Goal: Navigation & Orientation: Find specific page/section

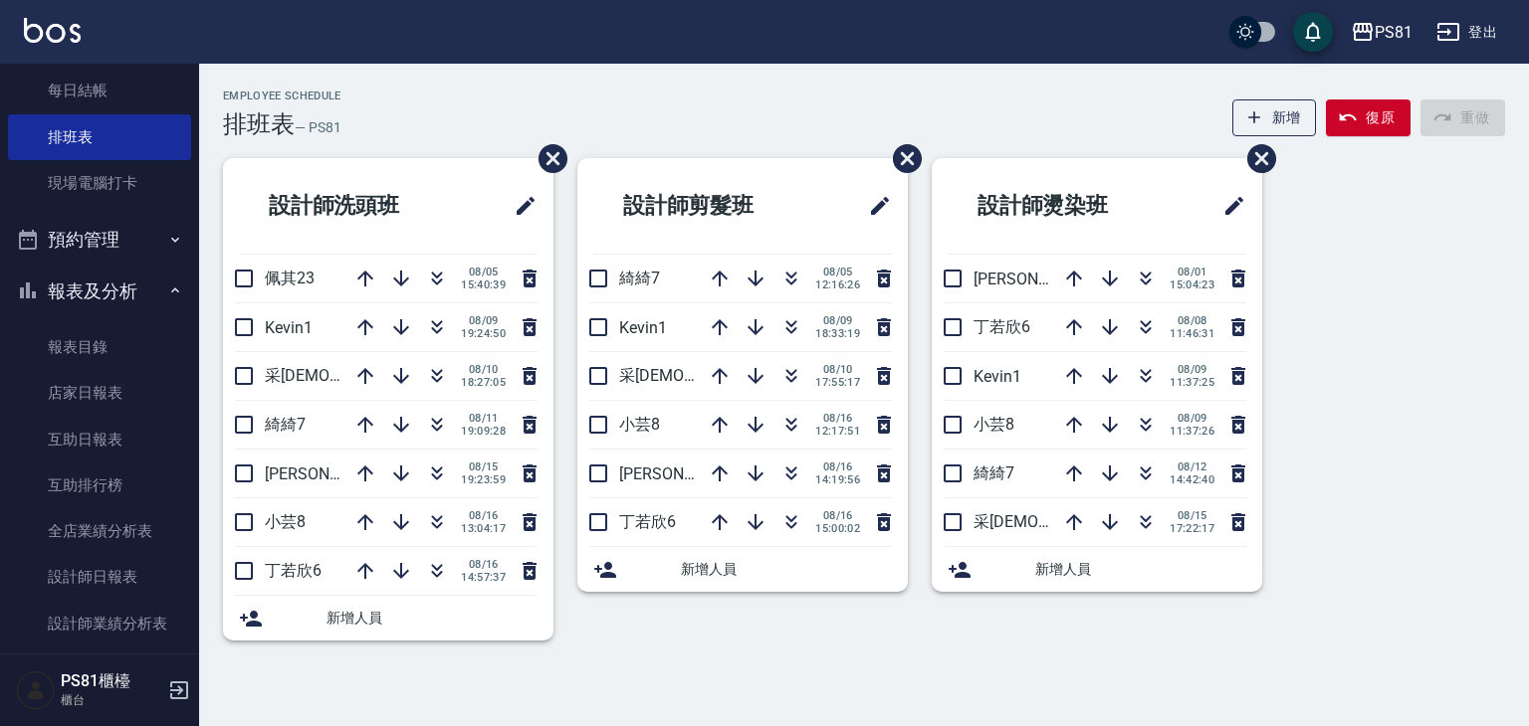
scroll to position [398, 0]
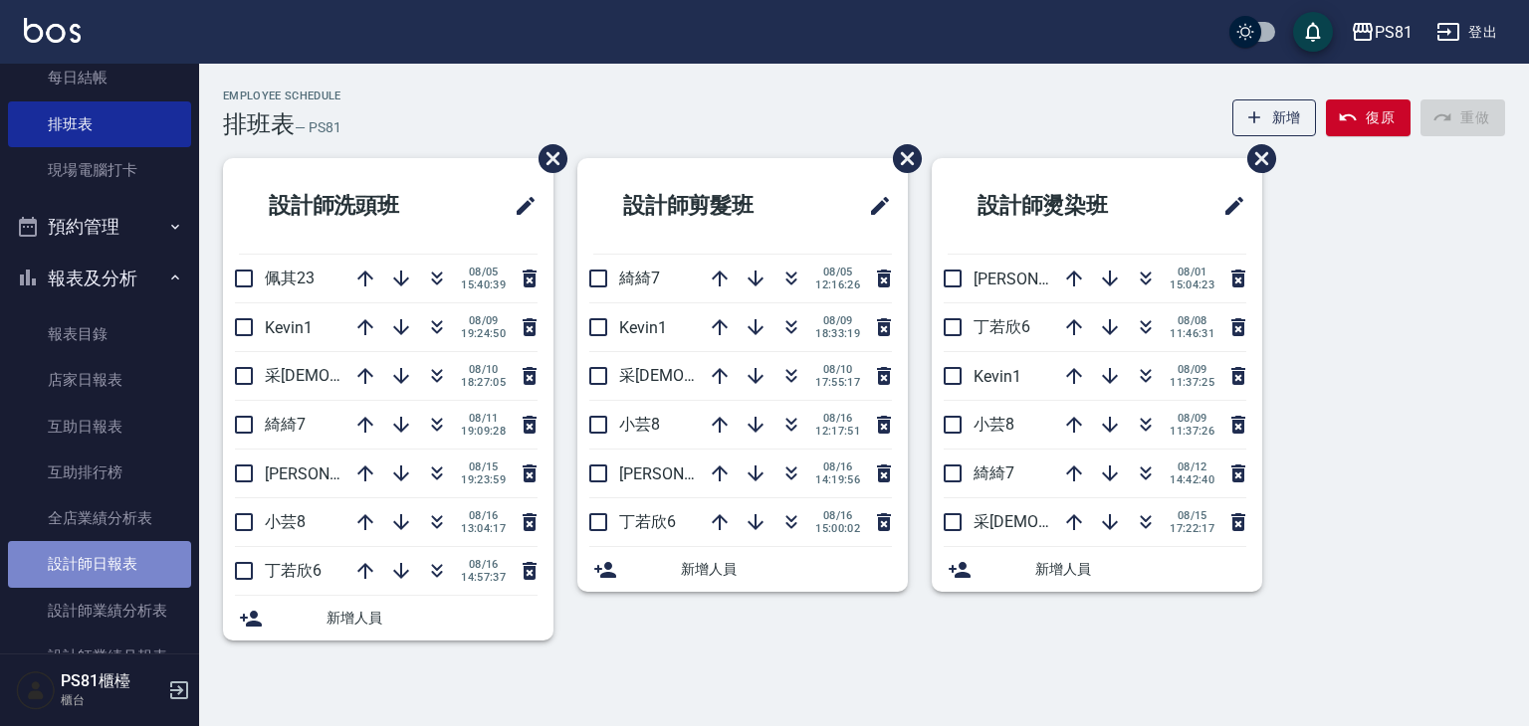
click at [125, 569] on link "設計師日報表" at bounding box center [99, 564] width 183 height 46
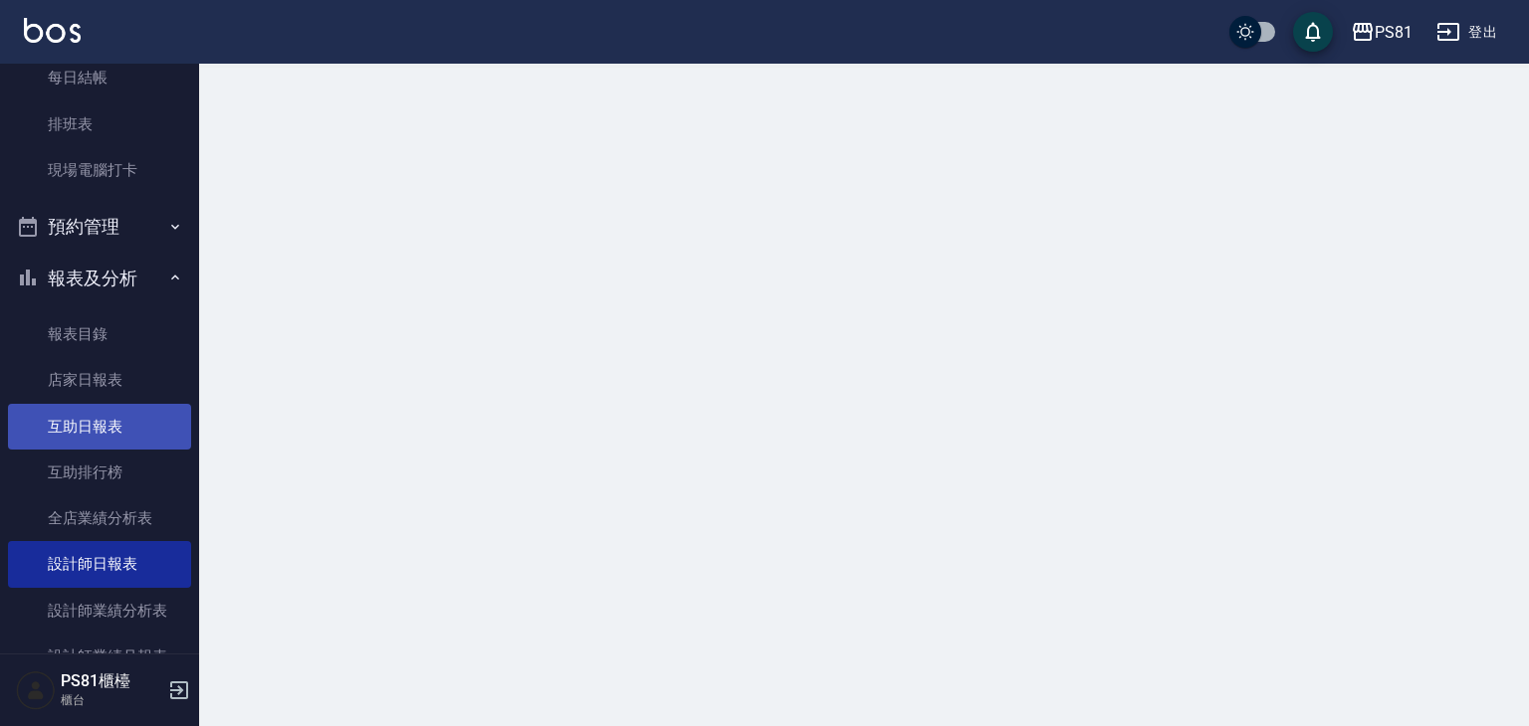
click at [109, 437] on link "互助日報表" at bounding box center [99, 427] width 183 height 46
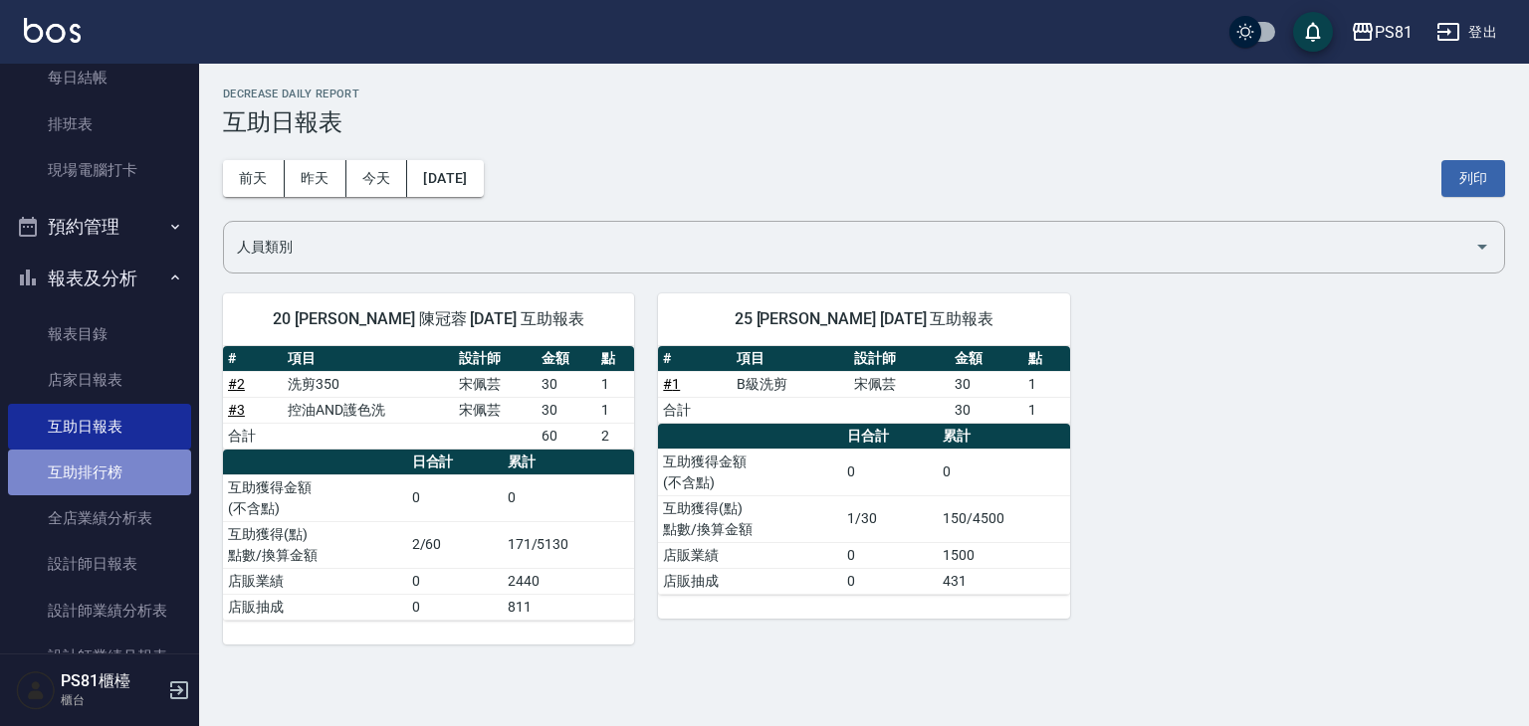
click at [109, 477] on link "互助排行榜" at bounding box center [99, 473] width 183 height 46
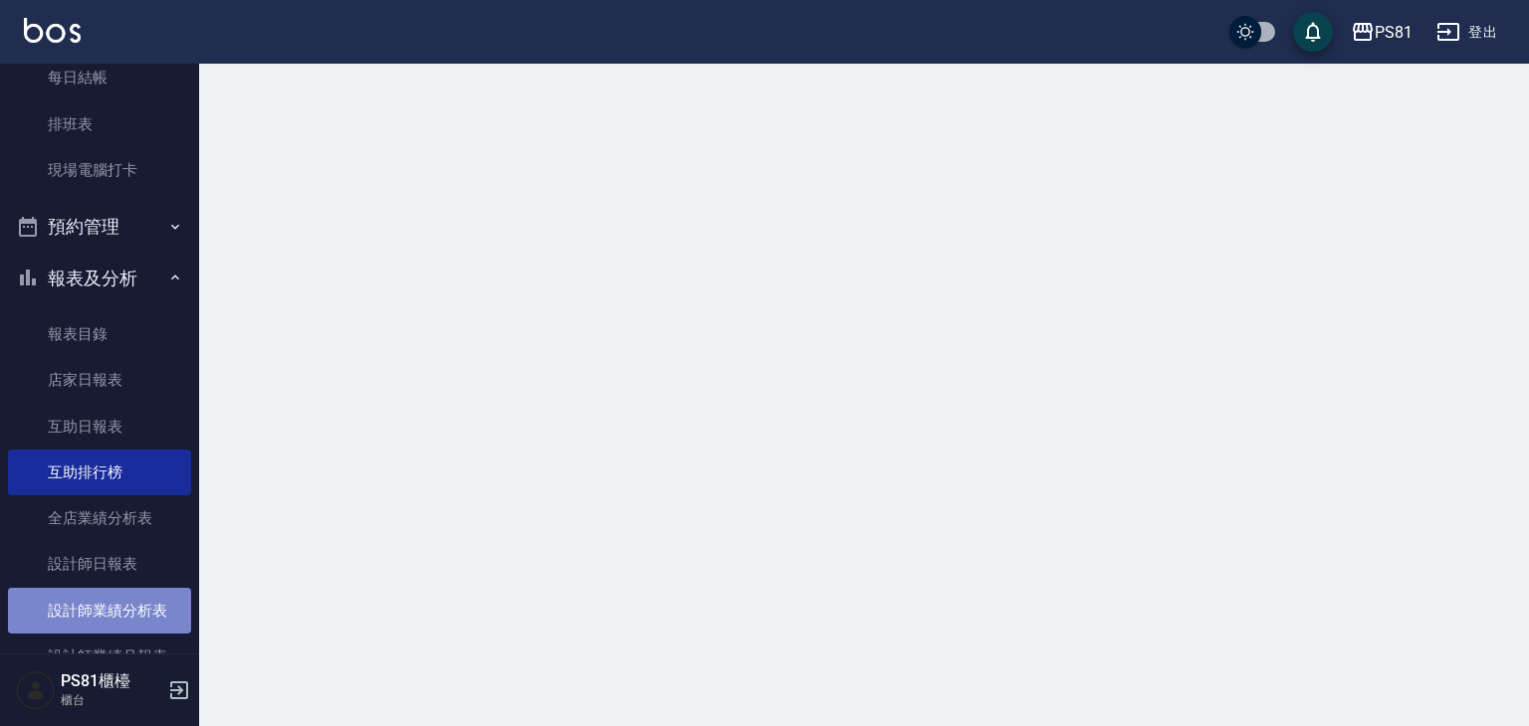
click at [107, 608] on link "設計師業績分析表" at bounding box center [99, 611] width 183 height 46
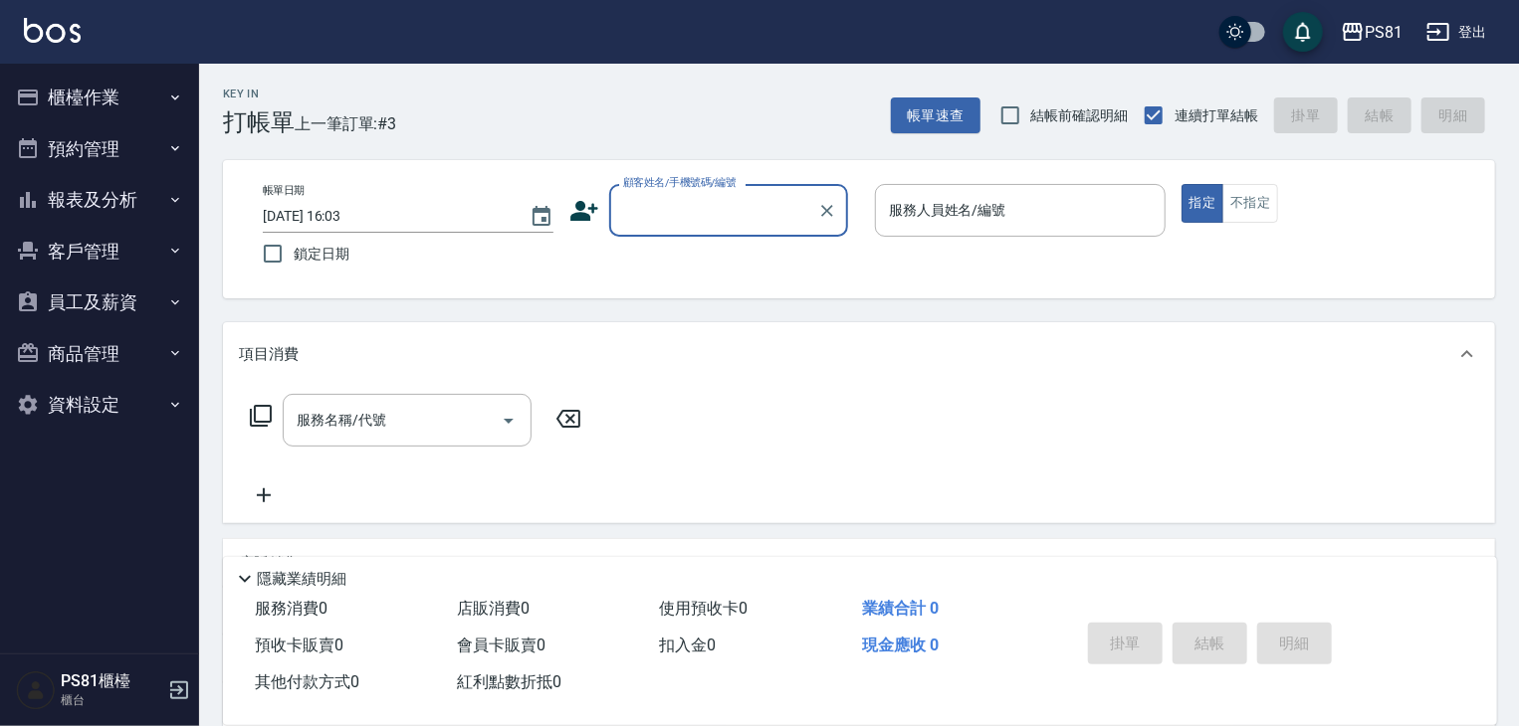
click at [138, 102] on button "櫃檯作業" at bounding box center [99, 98] width 183 height 52
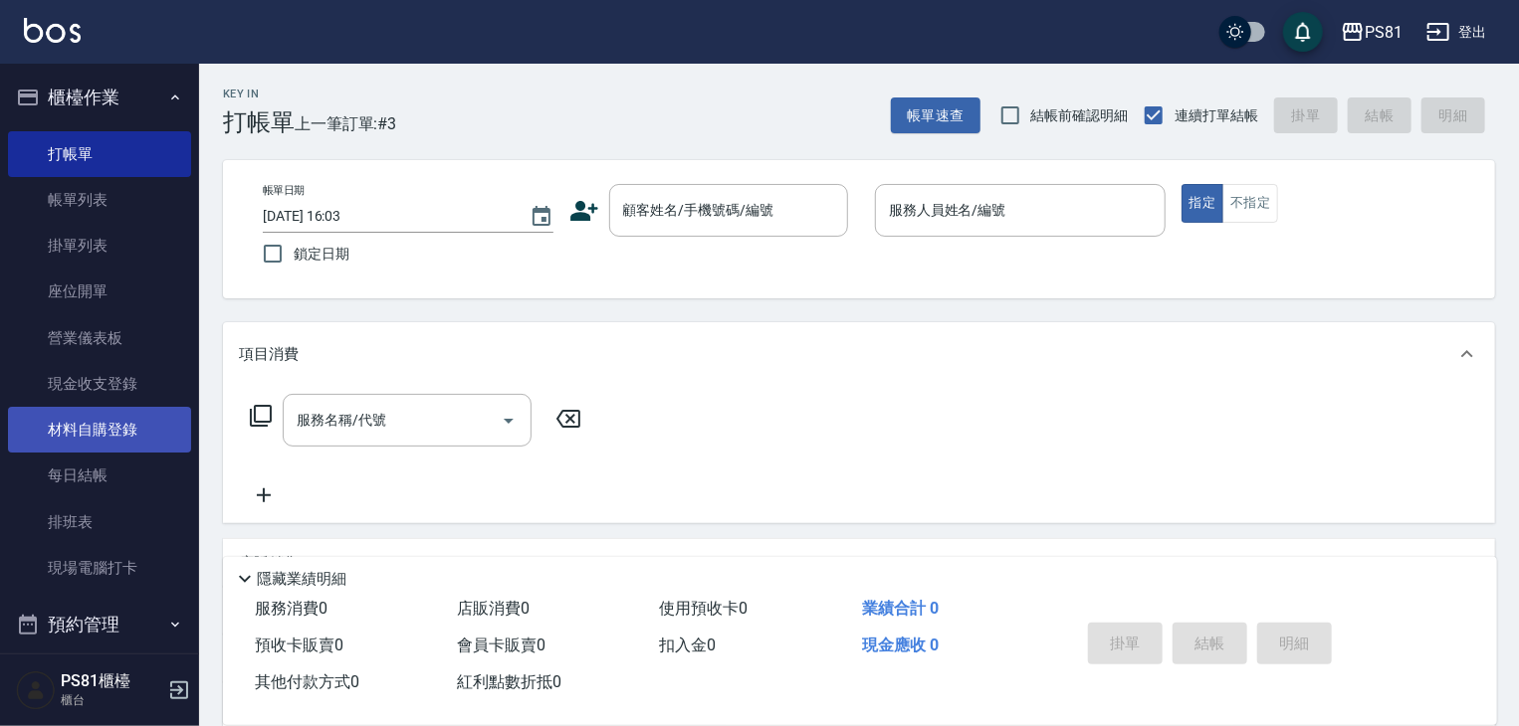
click at [135, 428] on link "材料自購登錄" at bounding box center [99, 430] width 183 height 46
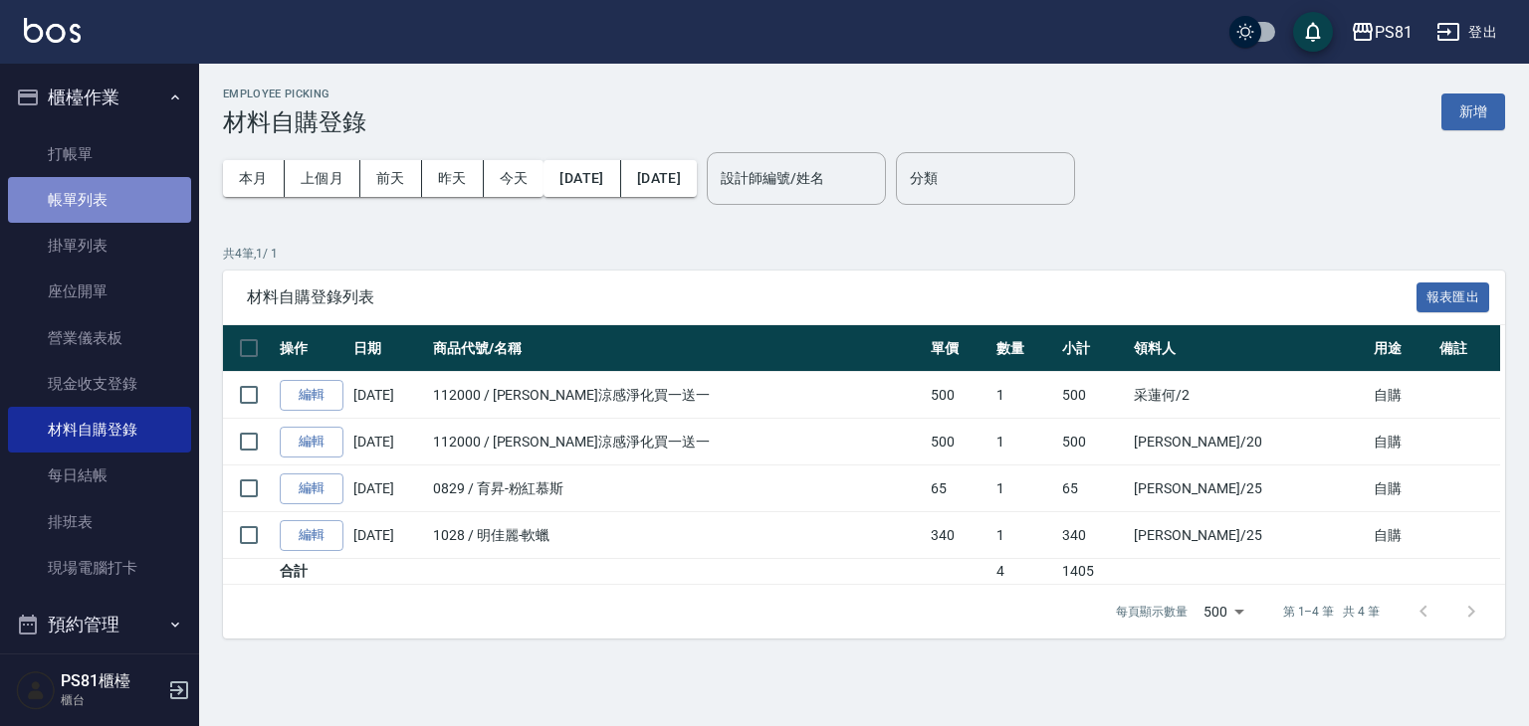
click at [103, 194] on link "帳單列表" at bounding box center [99, 200] width 183 height 46
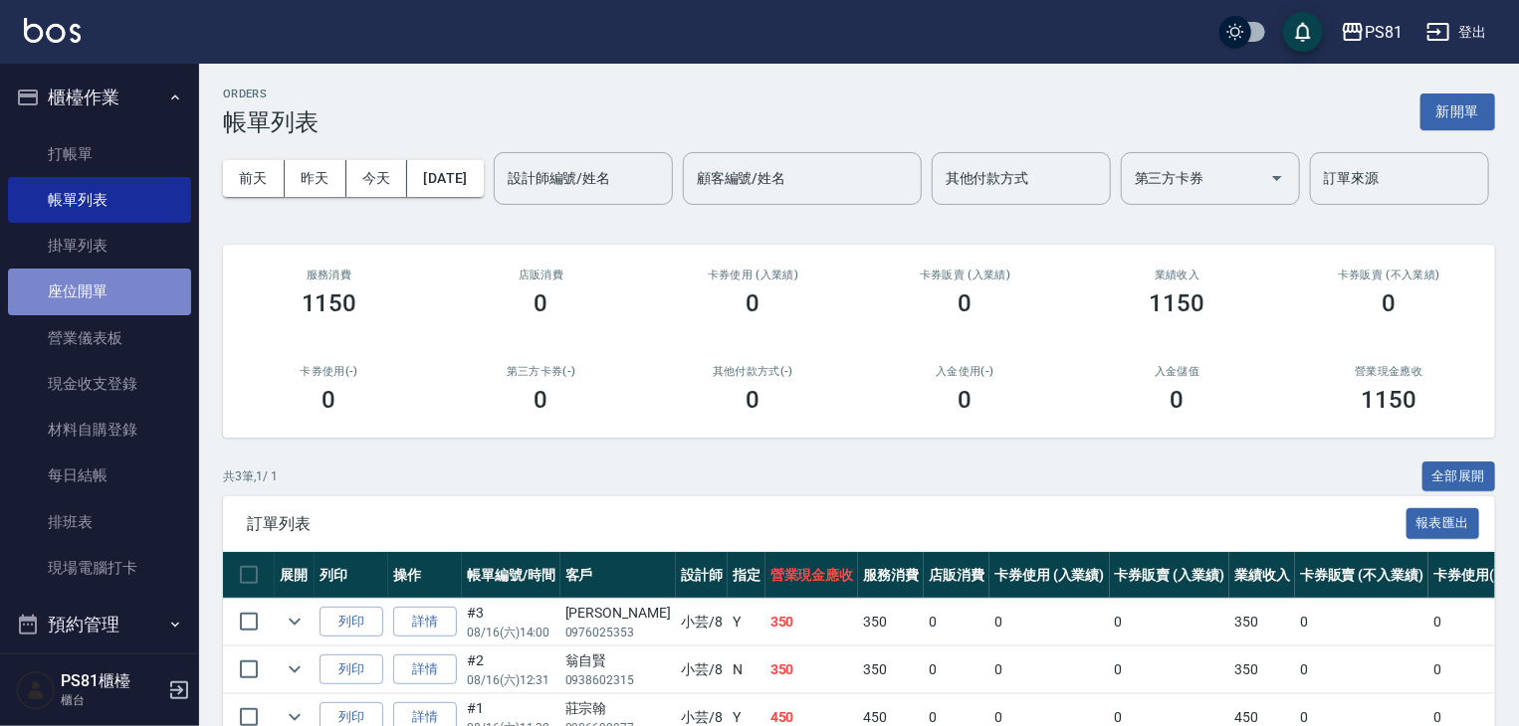
click at [108, 281] on link "座位開單" at bounding box center [99, 292] width 183 height 46
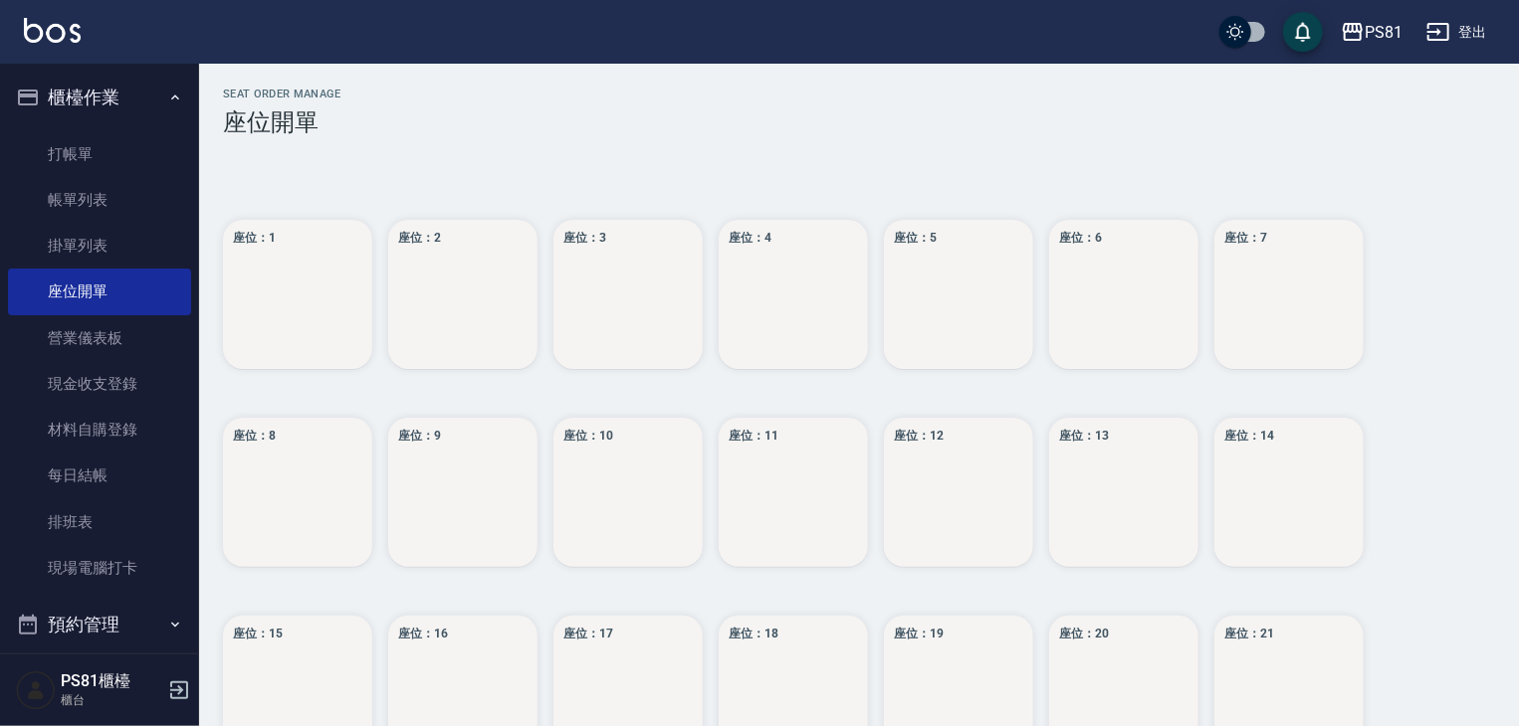
scroll to position [277, 0]
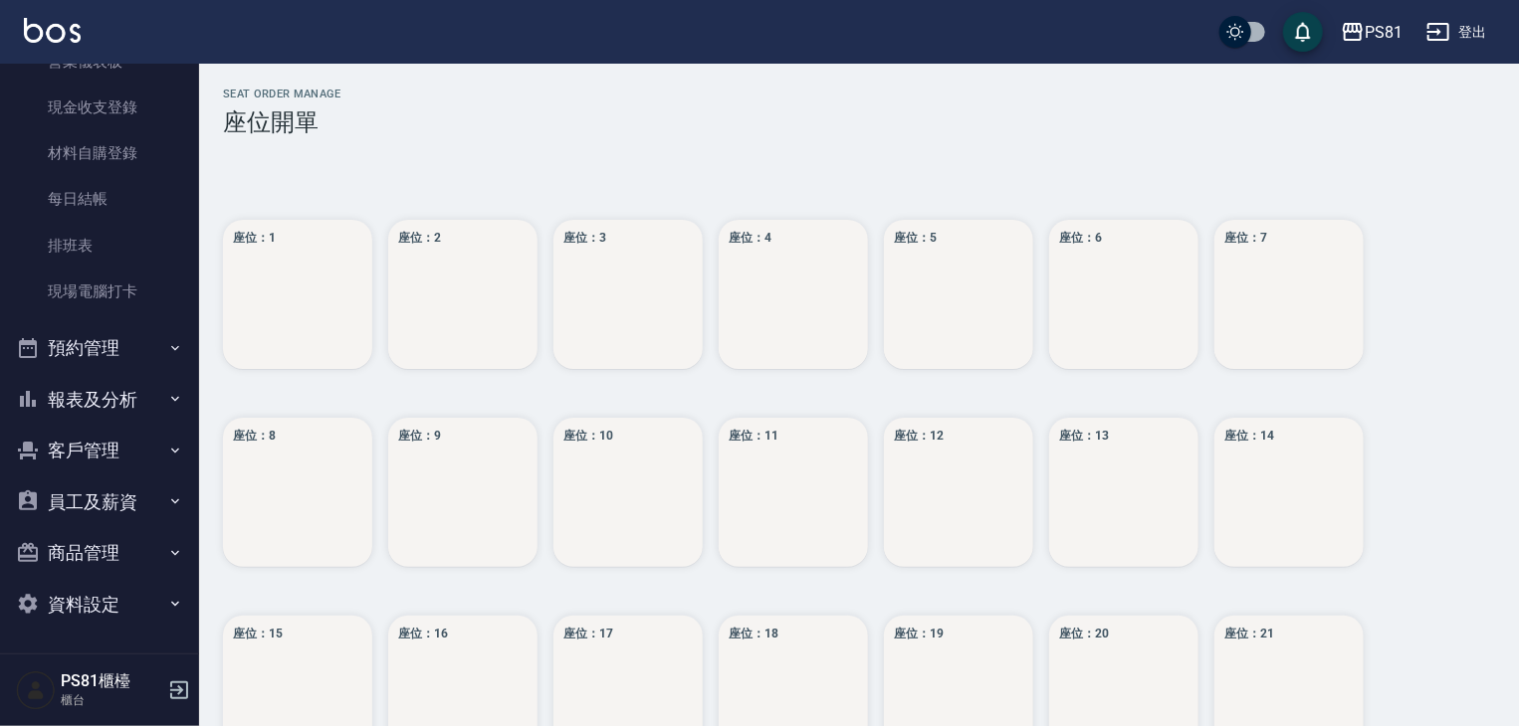
click at [118, 408] on button "報表及分析" at bounding box center [99, 400] width 183 height 52
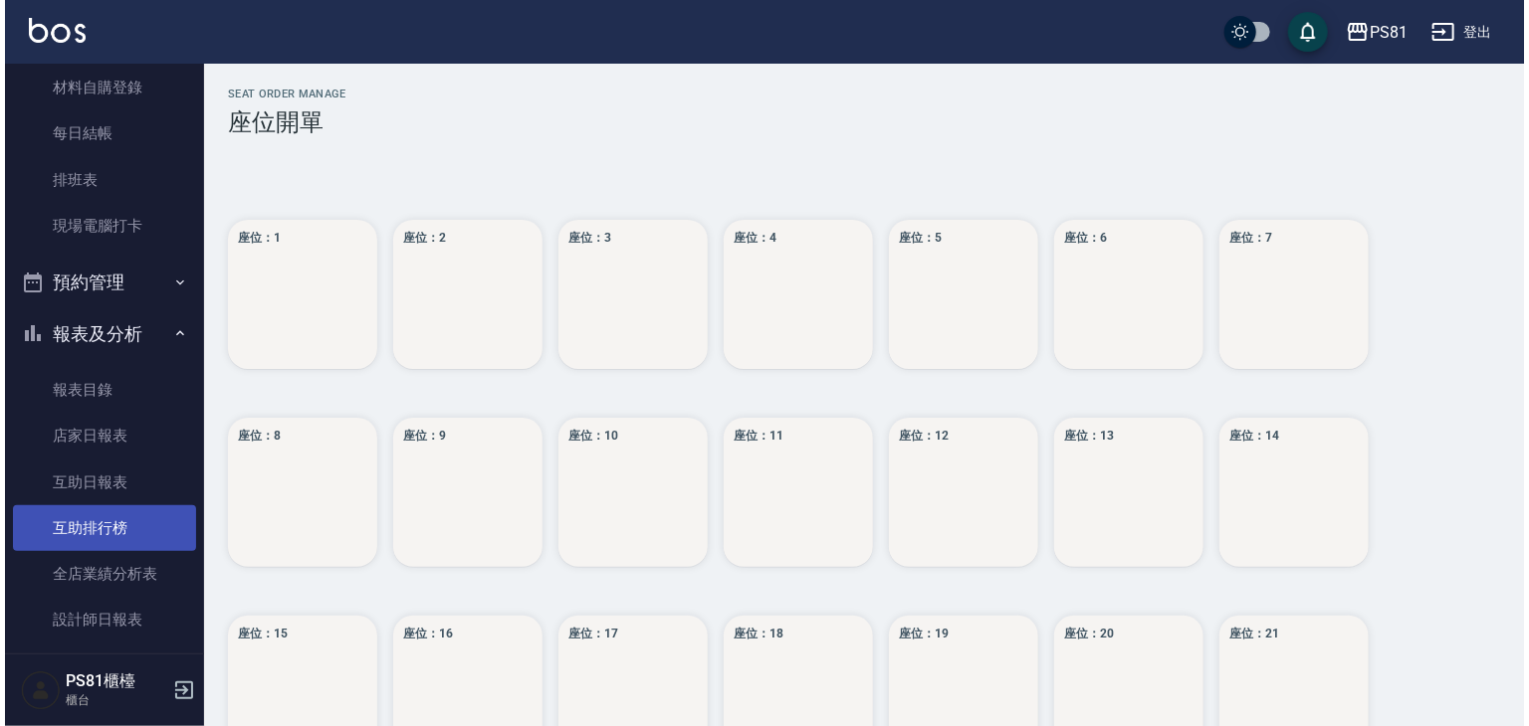
scroll to position [376, 0]
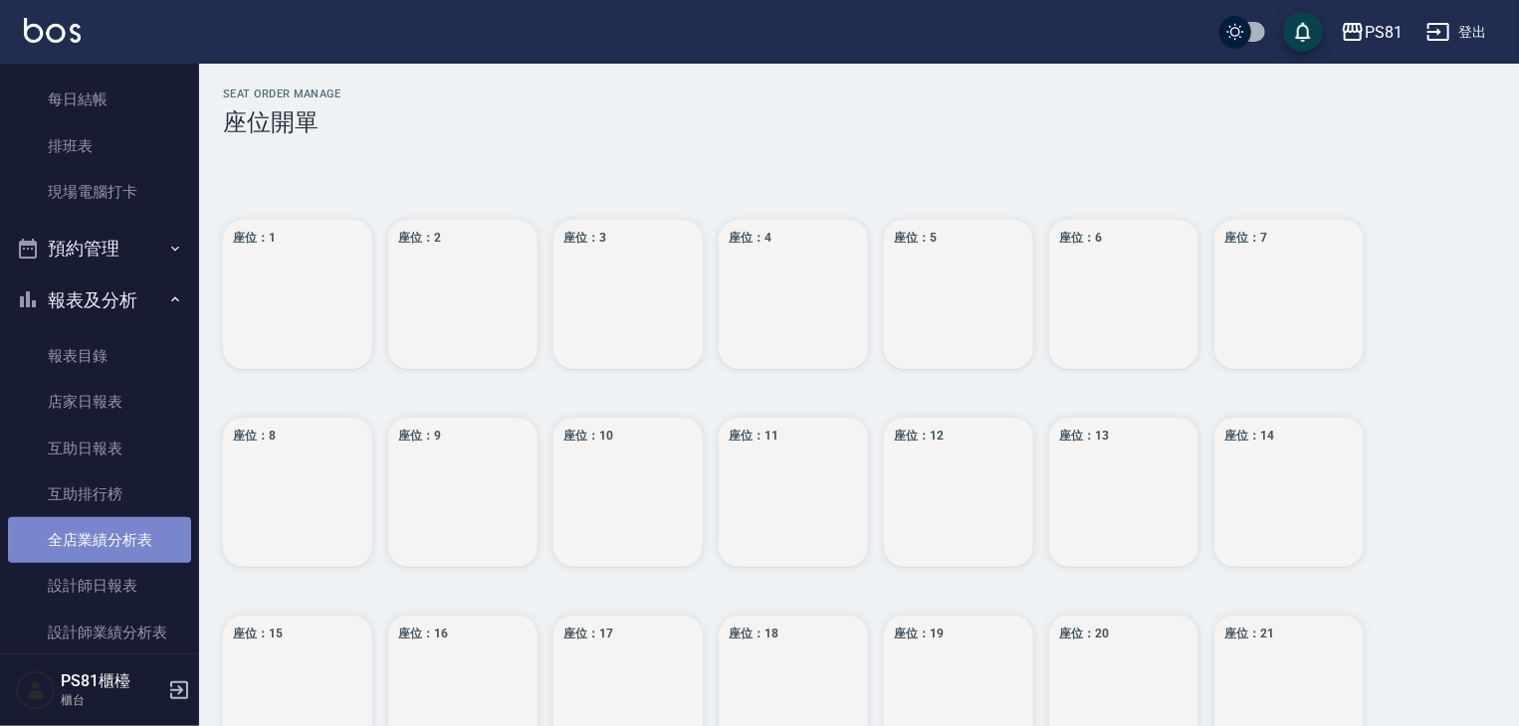
click at [126, 535] on link "全店業績分析表" at bounding box center [99, 540] width 183 height 46
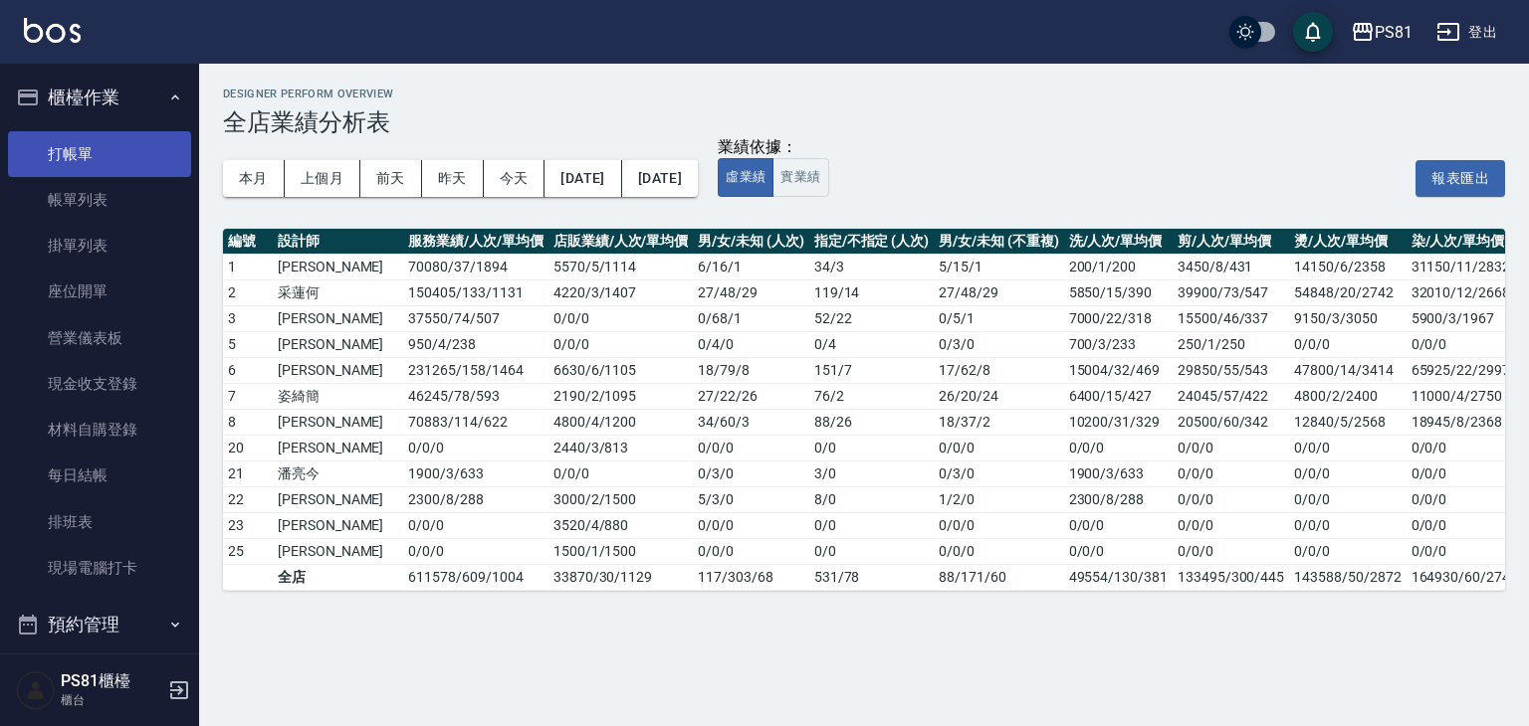
click at [75, 136] on link "打帳單" at bounding box center [99, 154] width 183 height 46
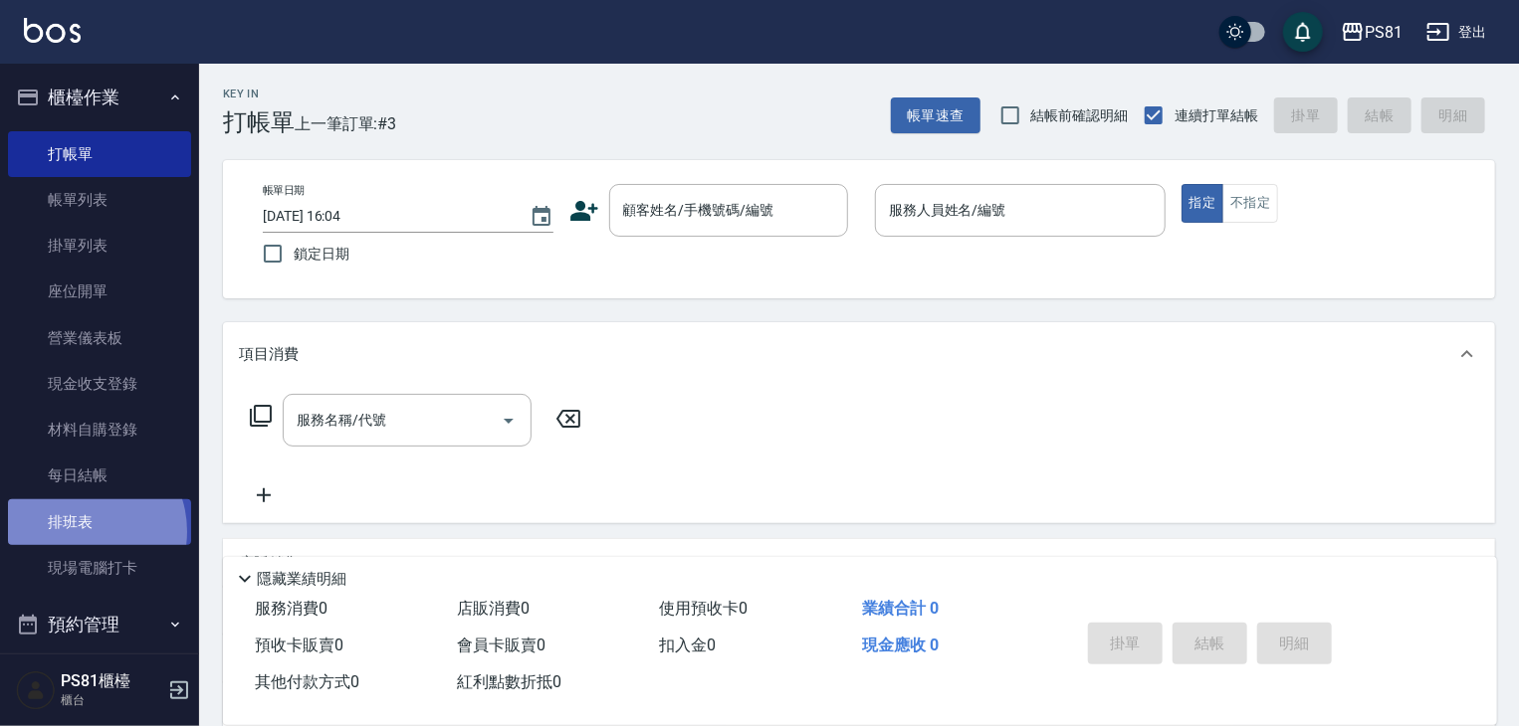
click at [80, 531] on link "排班表" at bounding box center [99, 523] width 183 height 46
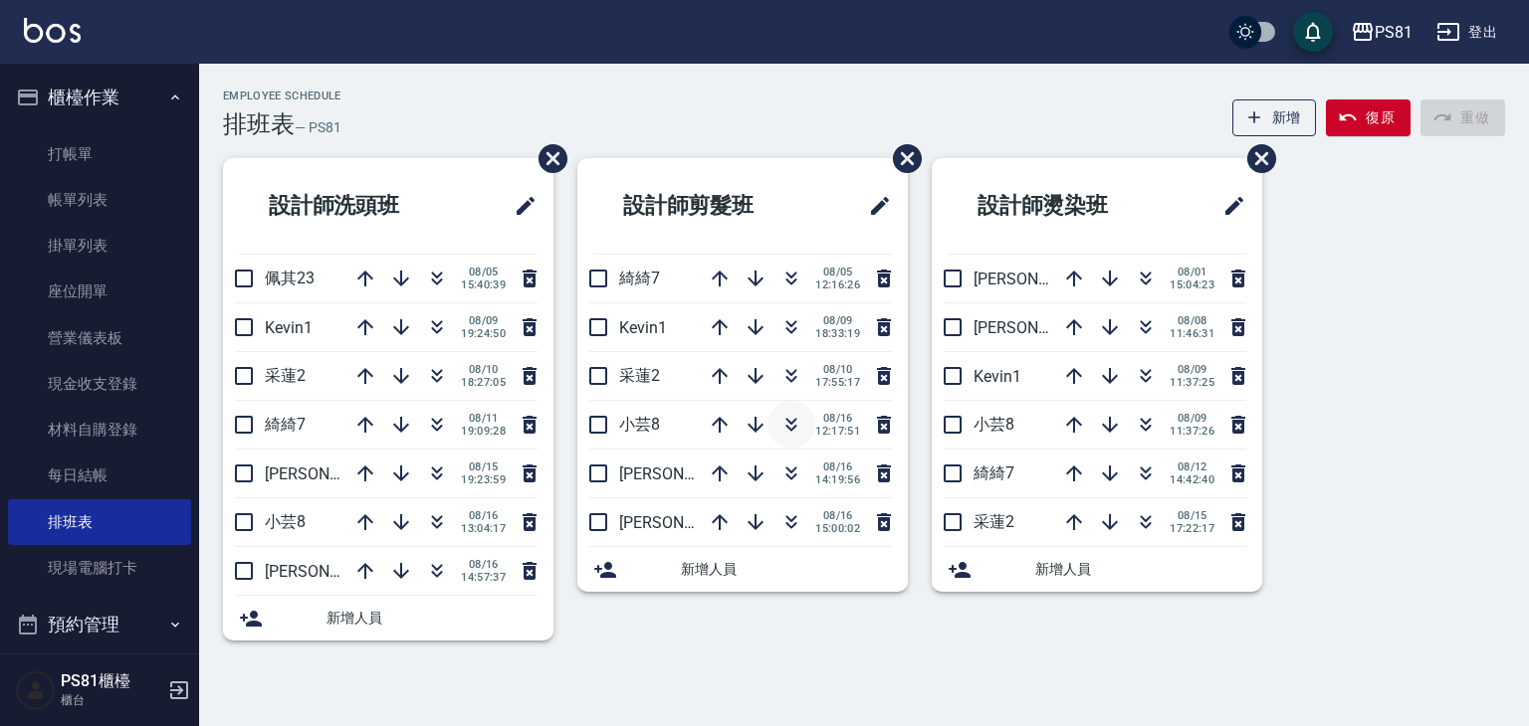
click at [796, 430] on icon "button" at bounding box center [791, 425] width 24 height 24
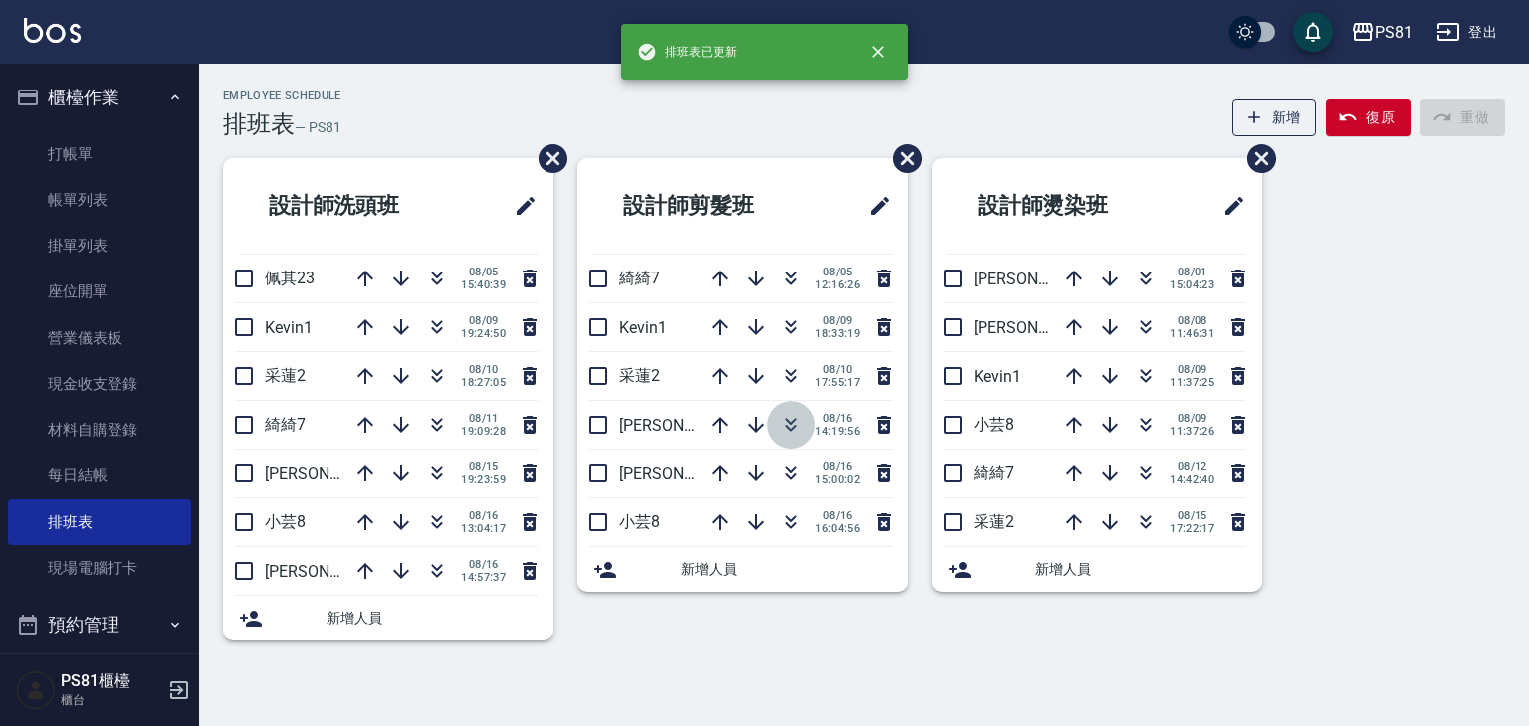
click at [796, 429] on icon "button" at bounding box center [791, 425] width 24 height 24
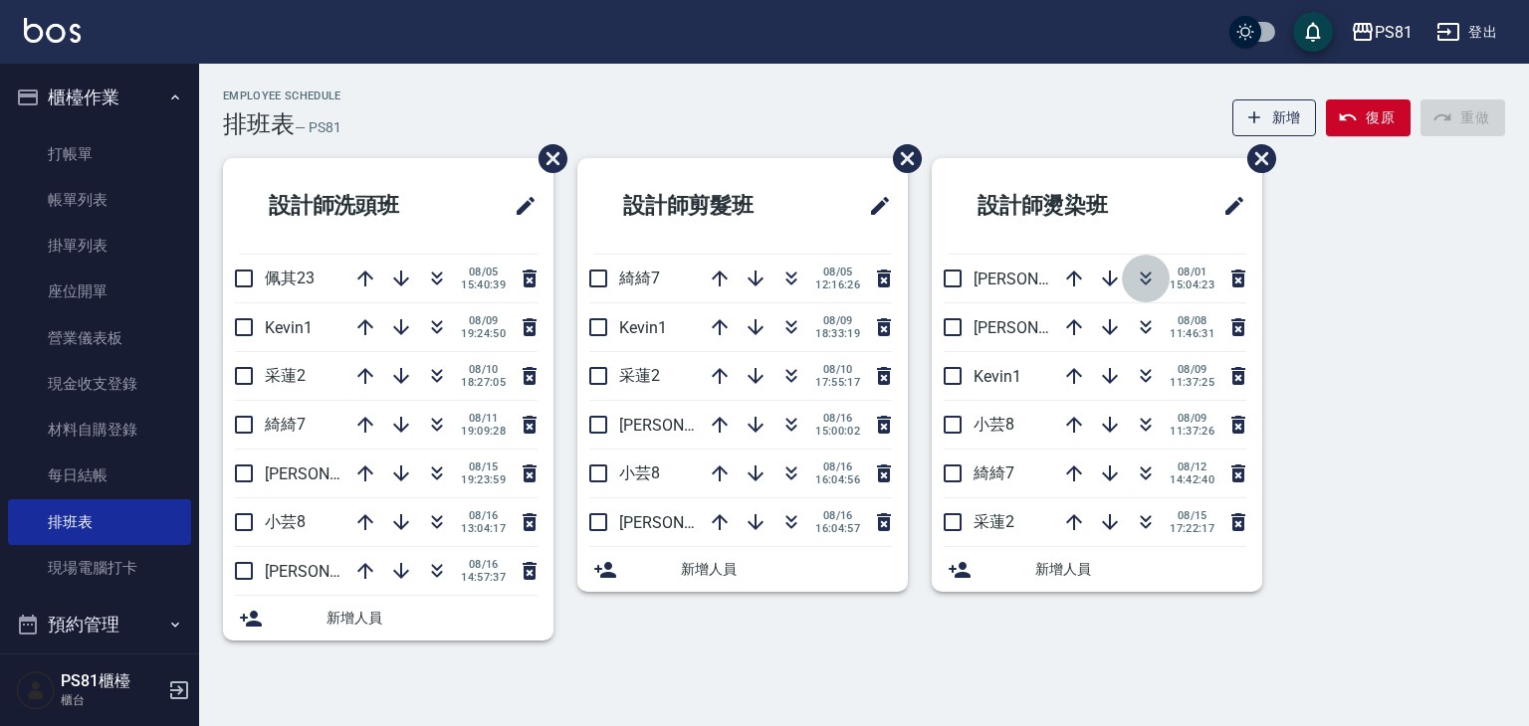
click at [1142, 280] on icon "button" at bounding box center [1145, 279] width 24 height 24
